Goal: Task Accomplishment & Management: Manage account settings

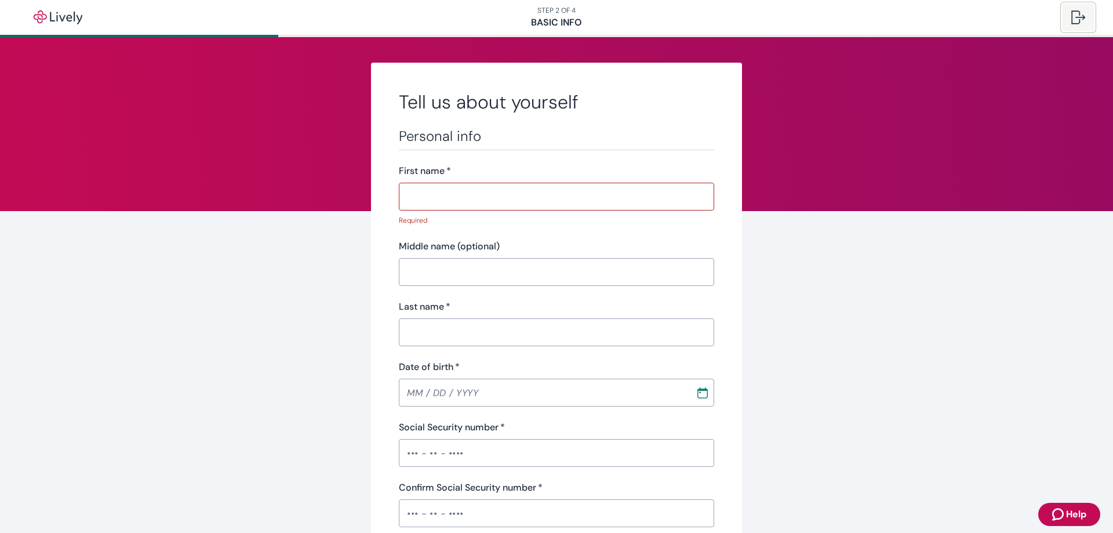
click at [1073, 23] on div at bounding box center [1078, 17] width 14 height 14
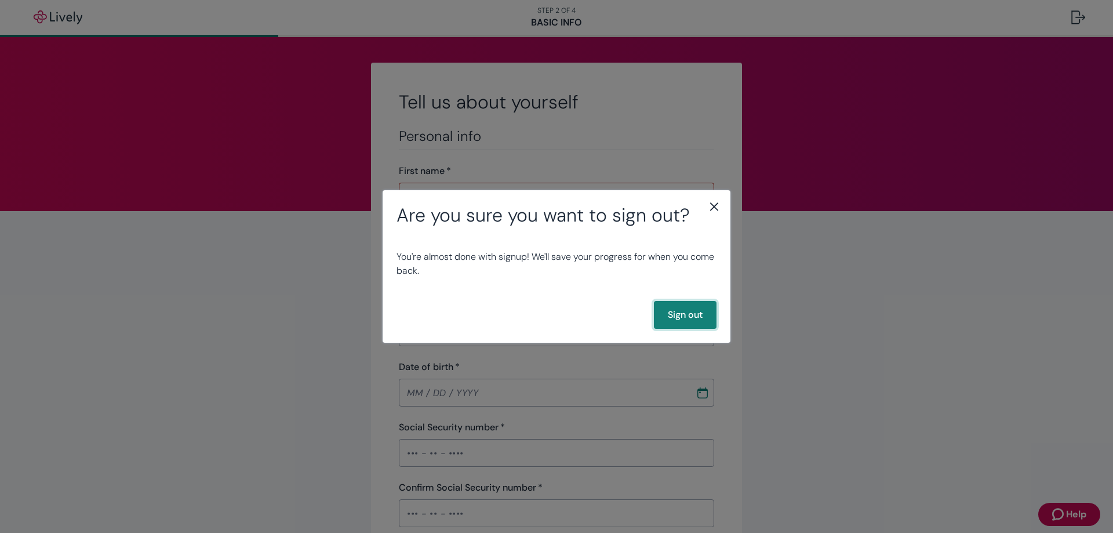
click at [683, 316] on button "Sign out" at bounding box center [685, 315] width 63 height 28
